Goal: Information Seeking & Learning: Learn about a topic

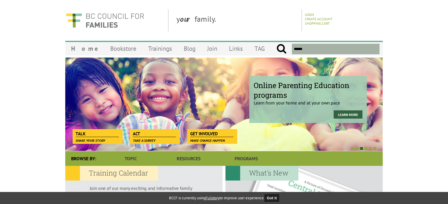
click at [332, 51] on input "text" at bounding box center [336, 49] width 88 height 11
click at [276, 44] on input "submit" at bounding box center [281, 49] width 10 height 11
type input "**********"
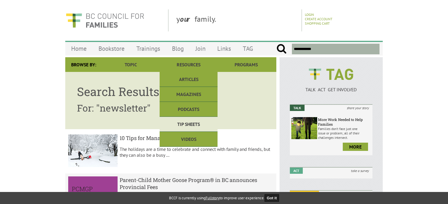
click at [189, 121] on link "Tip Sheets" at bounding box center [189, 124] width 58 height 15
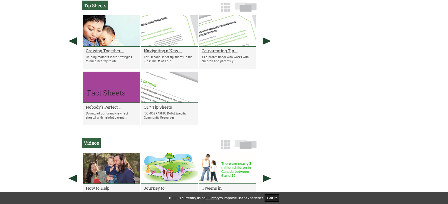
scroll to position [514, 0]
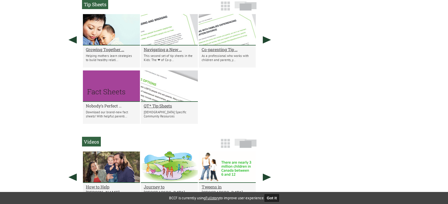
click at [105, 107] on h2 "Nobody's Perfect ..." at bounding box center [111, 106] width 51 height 6
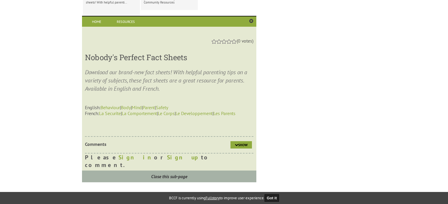
scroll to position [628, 0]
click at [115, 110] on link "Behaviour" at bounding box center [110, 107] width 19 height 6
click at [142, 110] on link "Mind" at bounding box center [137, 107] width 10 height 6
